Goal: Task Accomplishment & Management: Complete application form

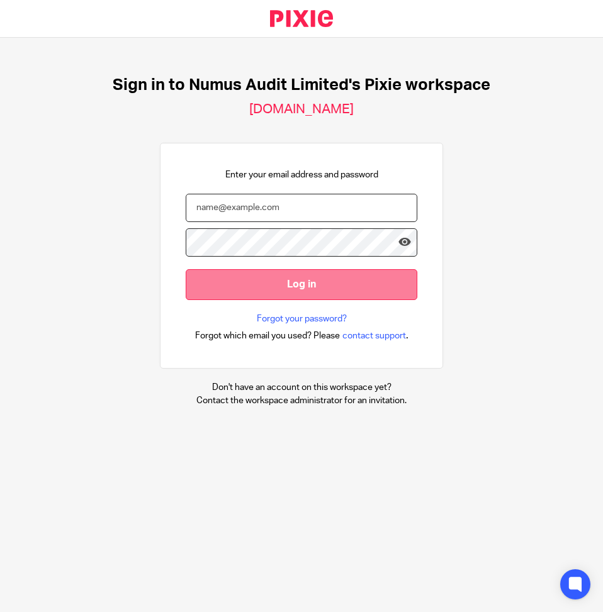
type input "gsavva@numuscy.com"
click at [277, 281] on input "Log in" at bounding box center [302, 284] width 232 height 31
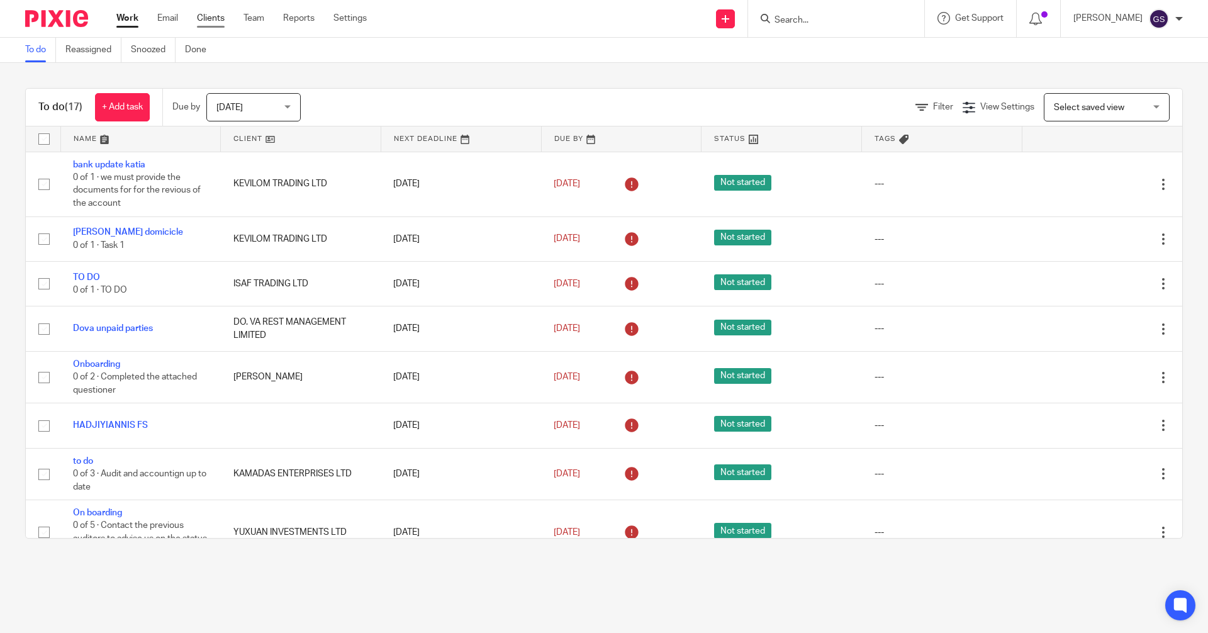
click at [216, 14] on link "Clients" at bounding box center [211, 18] width 28 height 13
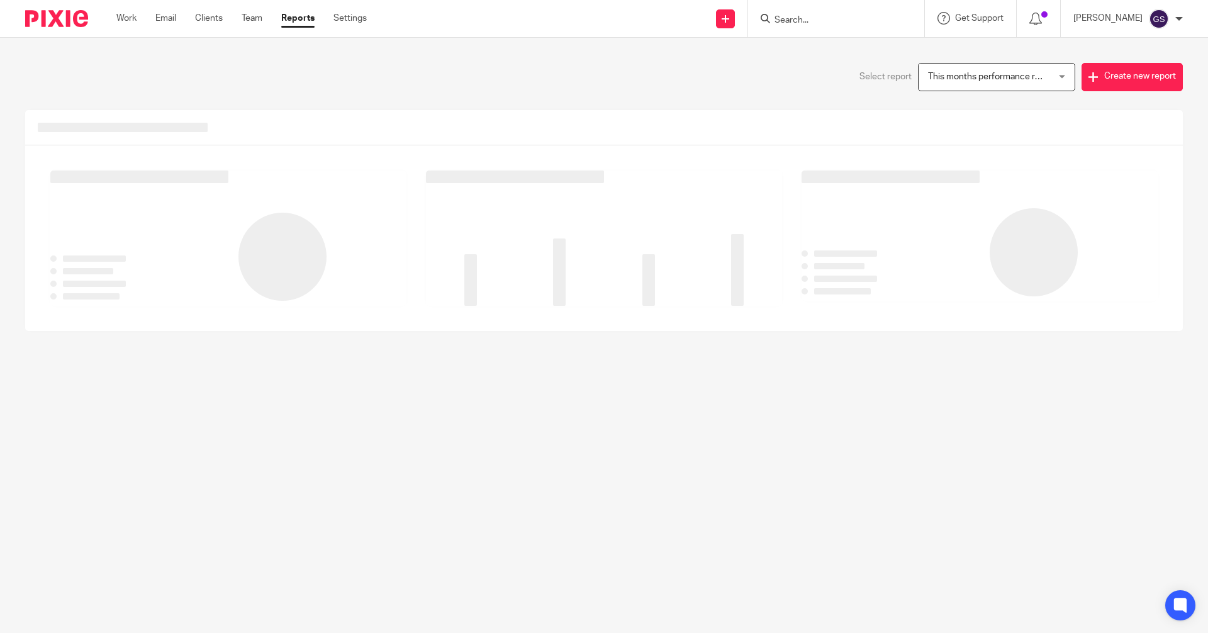
click at [352, 17] on link "Settings" at bounding box center [349, 18] width 33 height 13
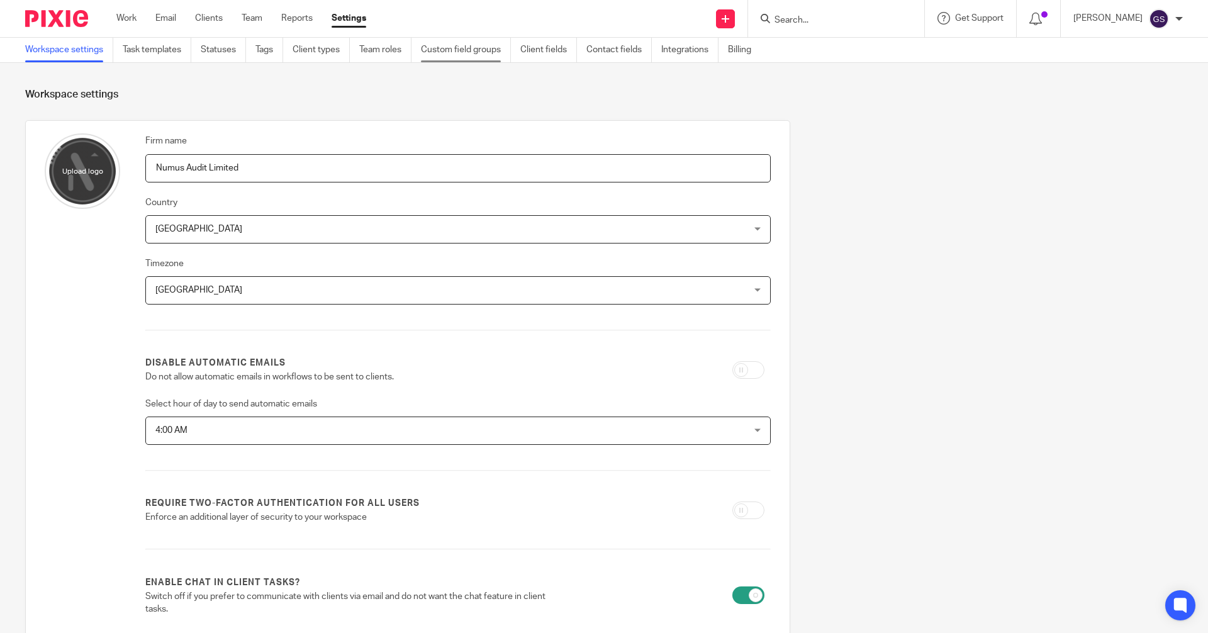
click at [466, 55] on link "Custom field groups" at bounding box center [466, 50] width 90 height 25
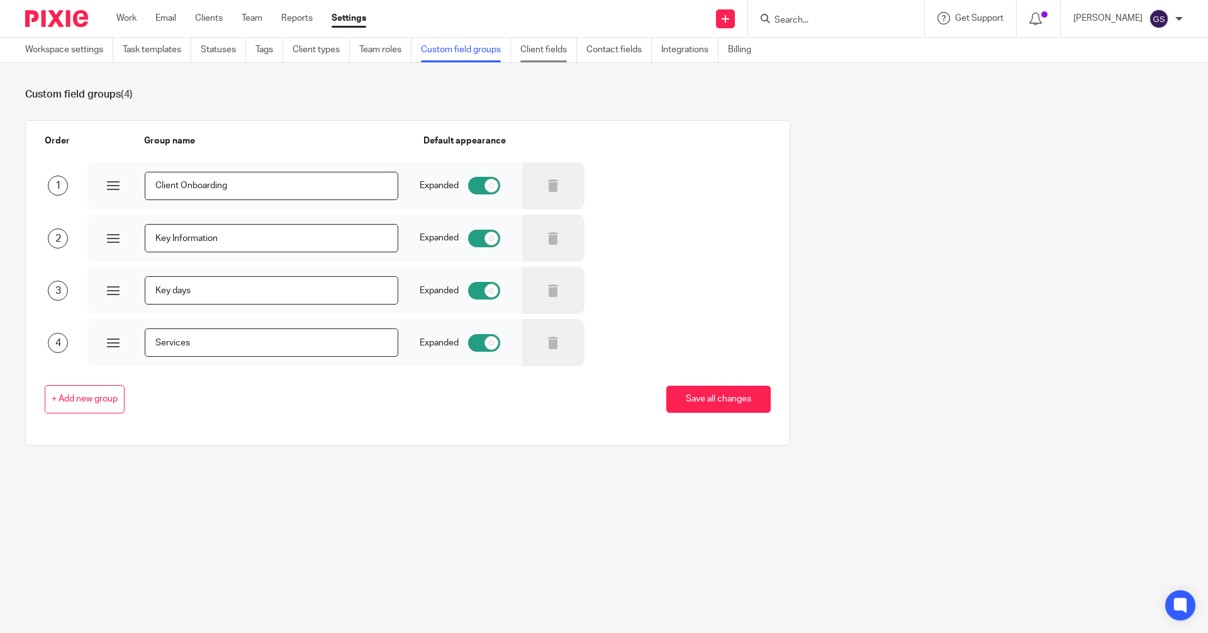
click at [549, 51] on link "Client fields" at bounding box center [548, 50] width 57 height 25
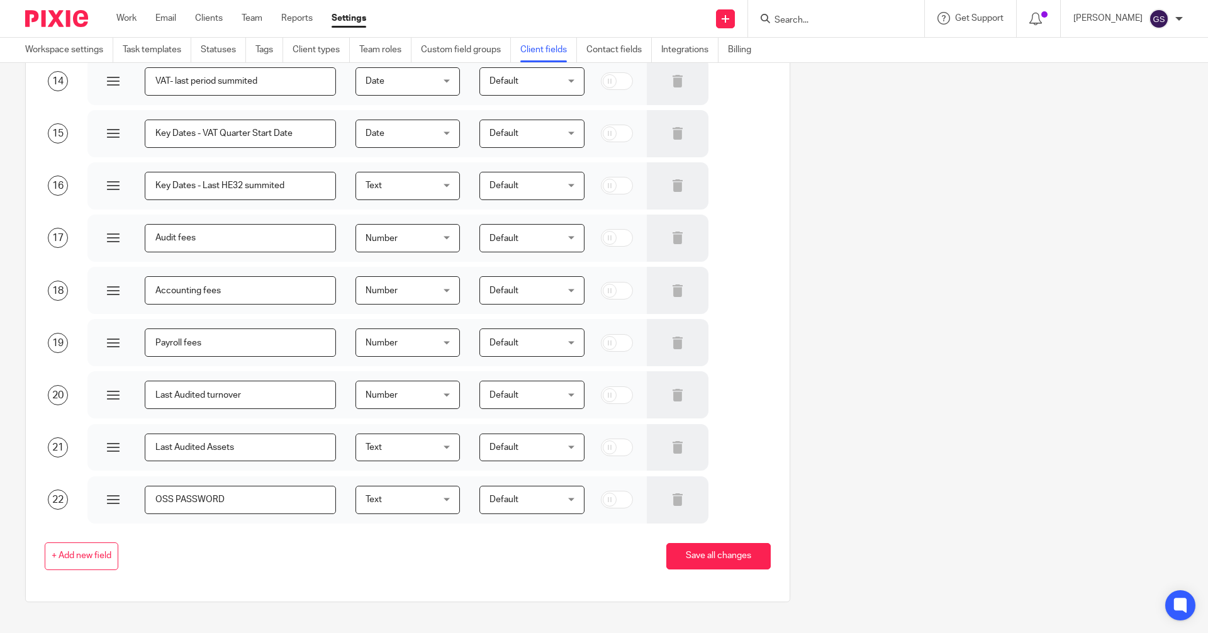
scroll to position [798, 0]
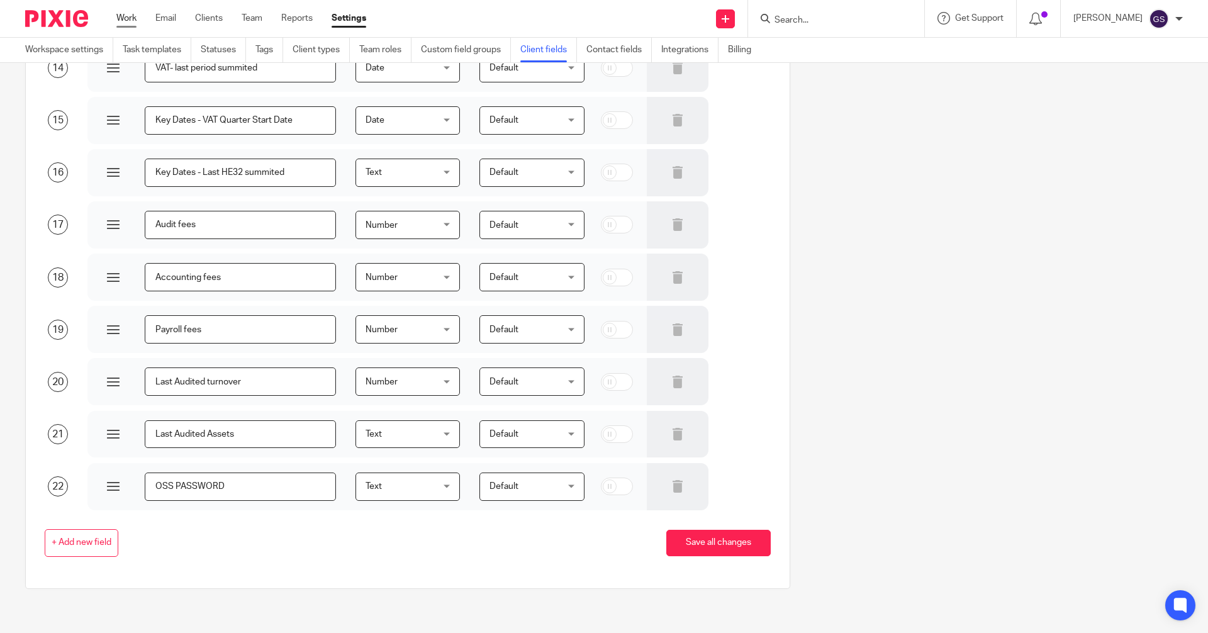
click at [131, 18] on link "Work" at bounding box center [126, 18] width 20 height 13
click at [209, 12] on link "Clients" at bounding box center [209, 18] width 28 height 13
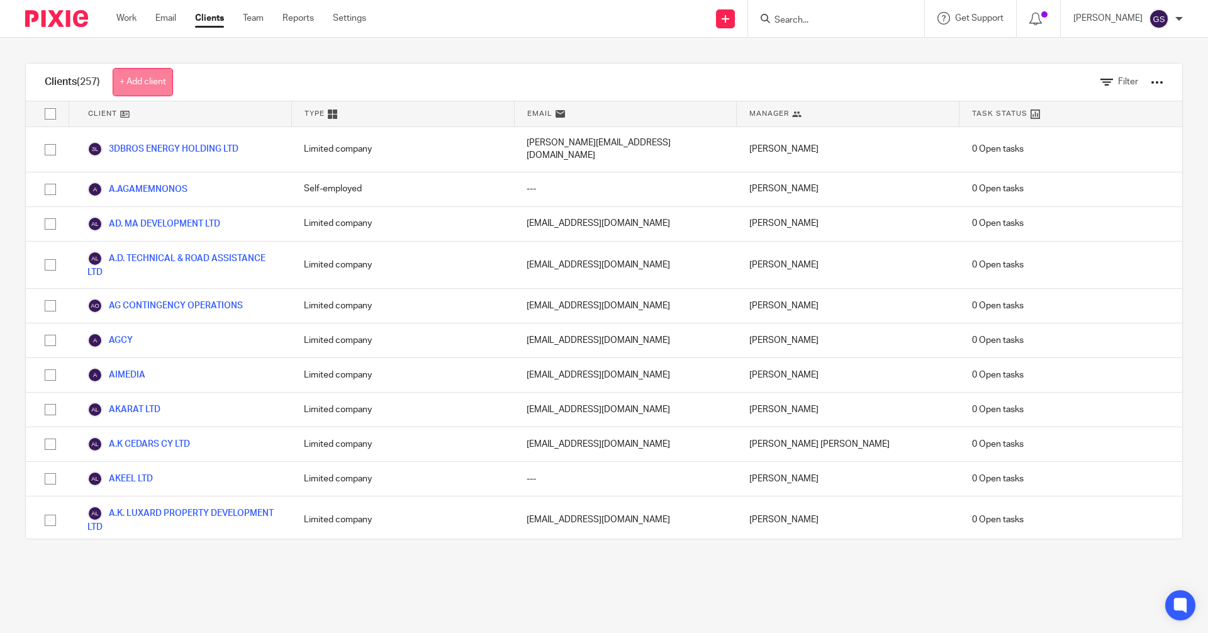
click at [154, 81] on link "+ Add client" at bounding box center [143, 82] width 60 height 28
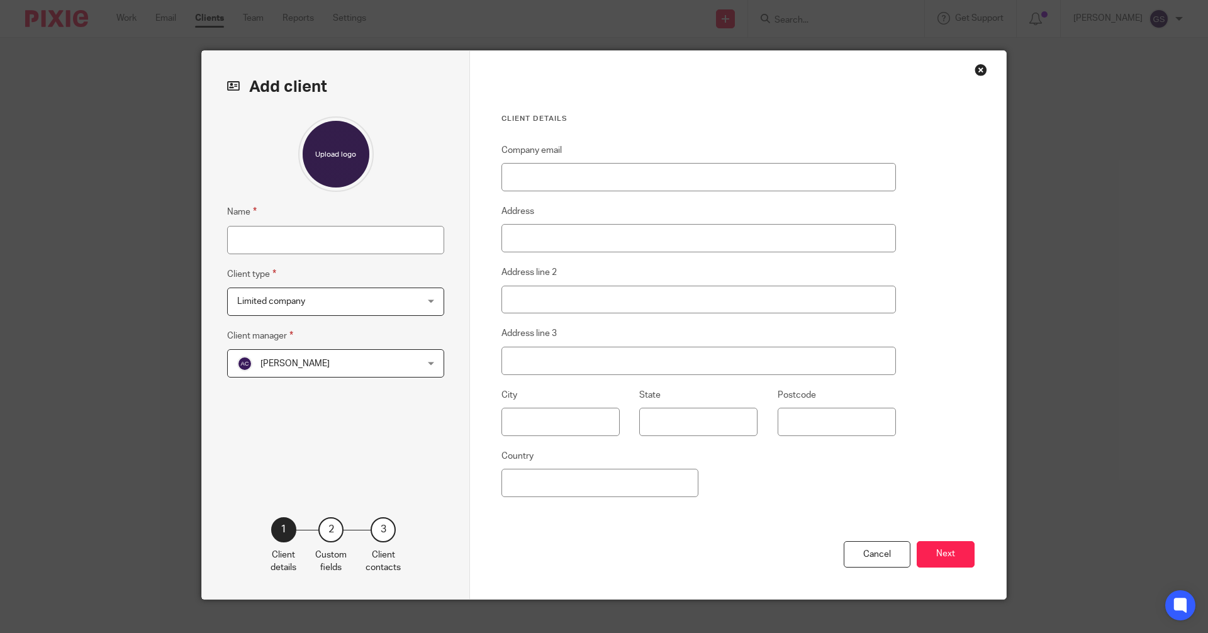
click at [310, 301] on span "Limited company" at bounding box center [319, 301] width 165 height 26
click at [977, 70] on div "Close this dialog window" at bounding box center [981, 70] width 13 height 13
click at [978, 67] on div "Close this dialog window" at bounding box center [981, 70] width 13 height 13
